Goal: Use online tool/utility: Utilize a website feature to perform a specific function

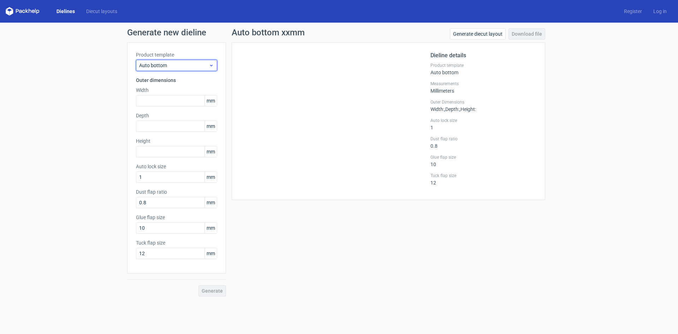
click at [186, 61] on div "Auto bottom" at bounding box center [176, 65] width 81 height 11
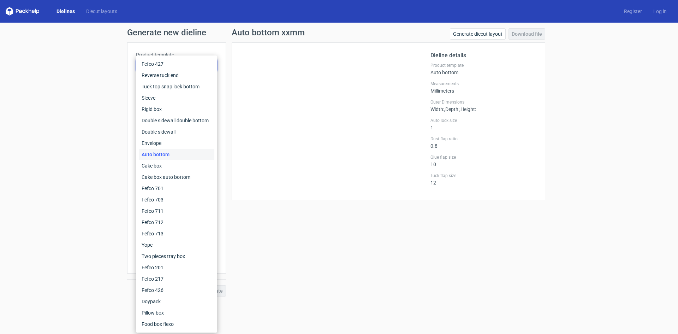
click at [246, 67] on div at bounding box center [336, 121] width 190 height 140
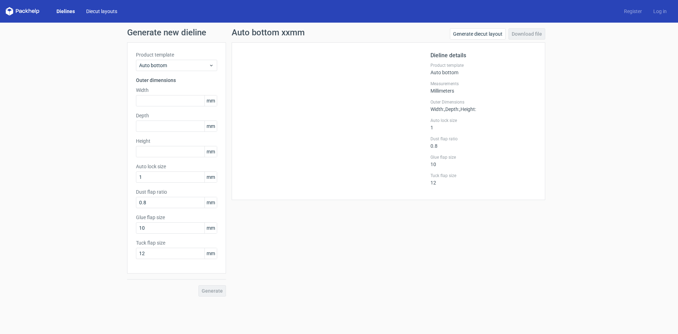
click at [92, 13] on link "Diecut layouts" at bounding box center [102, 11] width 42 height 7
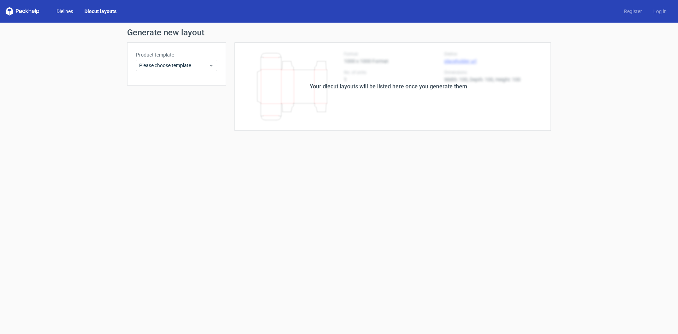
click at [55, 12] on link "Dielines" at bounding box center [65, 11] width 28 height 7
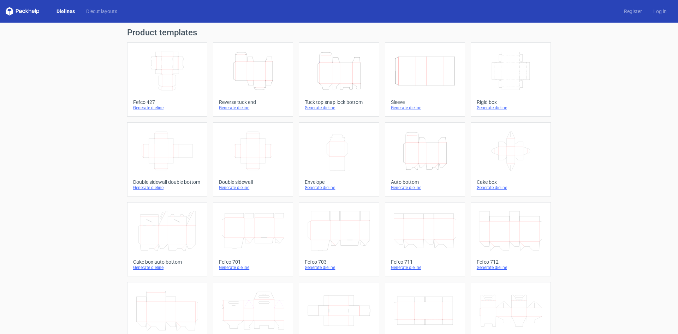
click at [259, 153] on icon "Width Depth Height" at bounding box center [253, 151] width 63 height 40
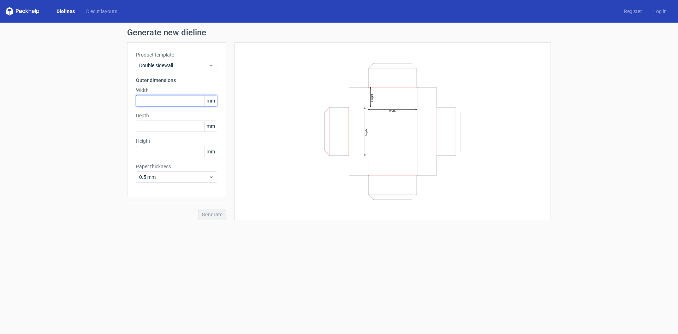
click at [181, 98] on input "text" at bounding box center [176, 100] width 81 height 11
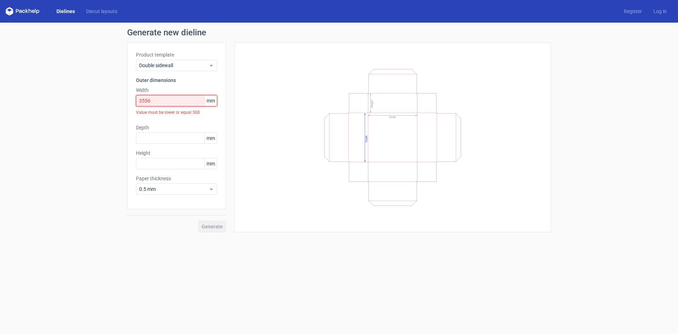
click at [158, 100] on input "3556" at bounding box center [176, 100] width 81 height 11
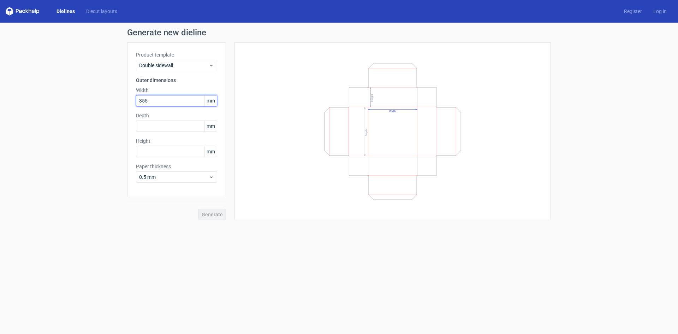
type input "355"
type input "279"
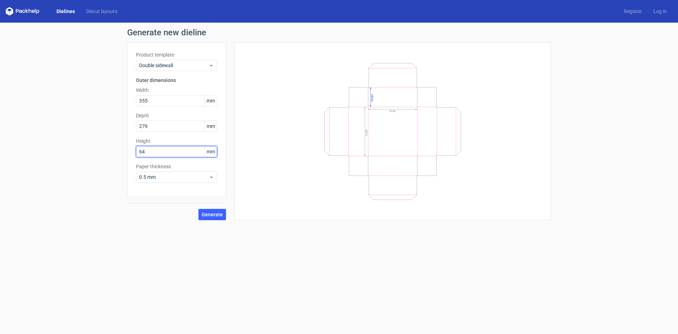
type input "64"
click at [199, 209] on button "Generate" at bounding box center [213, 214] width 28 height 11
